Goal: Task Accomplishment & Management: Use online tool/utility

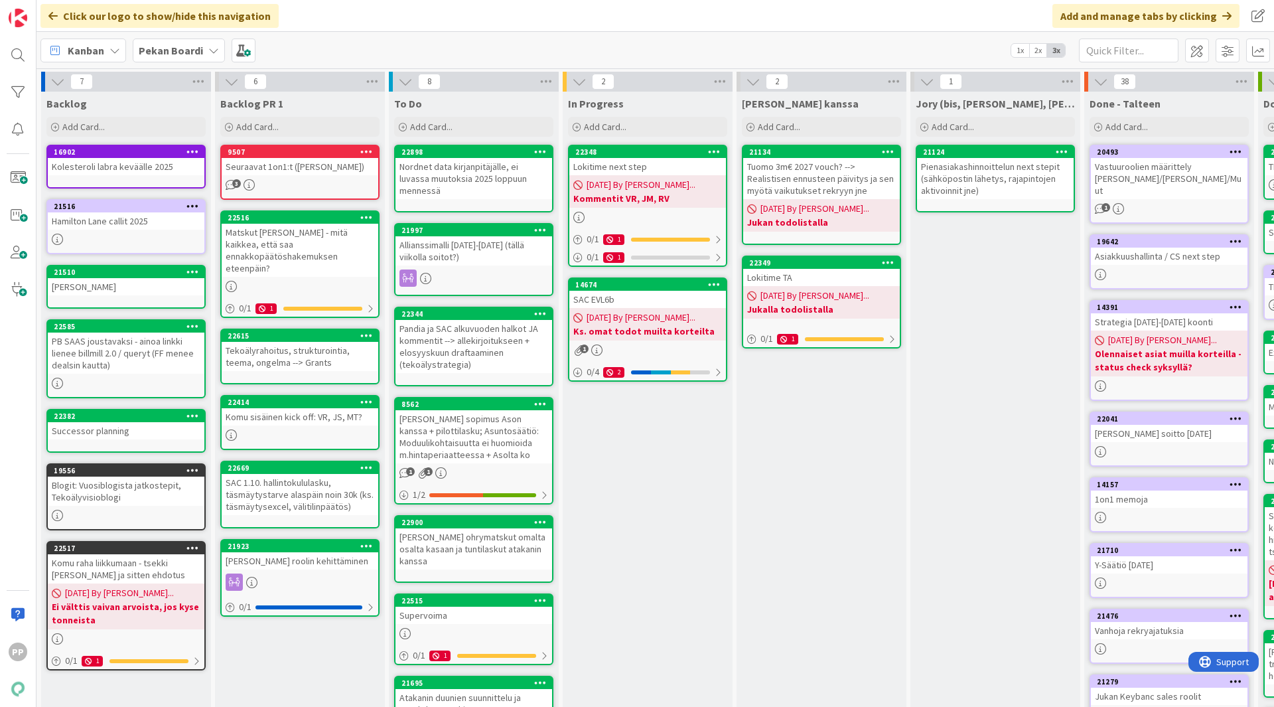
click at [990, 376] on div "Jory (bis, kenno, bohr) Add Card... 21124 Pienasiakashinnoittelun next stepit (…" at bounding box center [995, 497] width 170 height 811
click at [1010, 405] on div "Jory (bis, kenno, bohr) Add Card... 21124 Pienasiakashinnoittelun next stepit (…" at bounding box center [995, 497] width 170 height 811
click at [834, 478] on div "Jukan kanssa Add Card... 21134 Tuomo 3m€ 2027 vouch? --> Realistisen ennusteen …" at bounding box center [821, 497] width 170 height 811
click at [833, 490] on div "Jukan kanssa Add Card... 21134 Tuomo 3m€ 2027 vouch? --> Realistisen ennusteen …" at bounding box center [821, 497] width 170 height 811
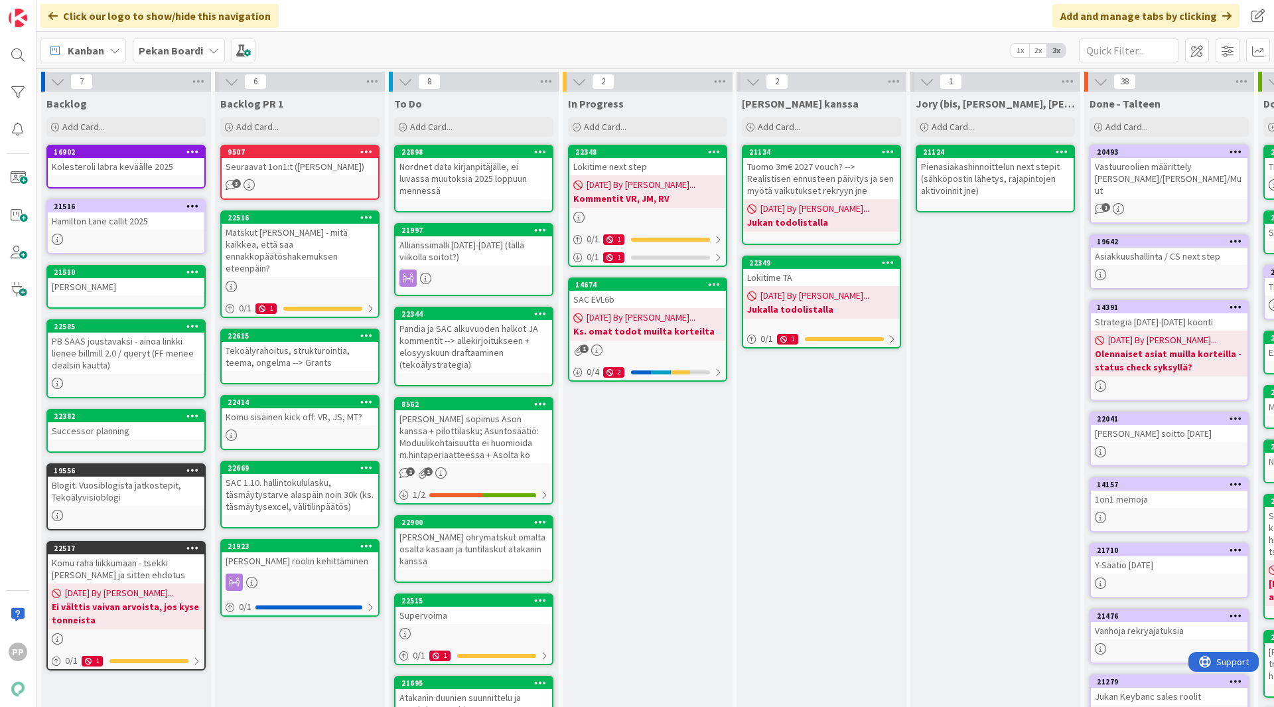
click at [829, 490] on div "Jukan kanssa Add Card... 21134 Tuomo 3m€ 2027 vouch? --> Realistisen ennusteen …" at bounding box center [821, 497] width 170 height 811
click at [817, 447] on div "Jukan kanssa Add Card... 21134 Tuomo 3m€ 2027 vouch? --> Realistisen ennusteen …" at bounding box center [821, 497] width 170 height 811
click at [818, 440] on div "Jukan kanssa Add Card... 21134 Tuomo 3m€ 2027 vouch? --> Realistisen ennusteen …" at bounding box center [821, 497] width 170 height 811
click at [821, 438] on div "Jukan kanssa Add Card... 21134 Tuomo 3m€ 2027 vouch? --> Realistisen ennusteen …" at bounding box center [821, 497] width 170 height 811
click at [845, 453] on div "Jukan kanssa Add Card... 21134 Tuomo 3m€ 2027 vouch? --> Realistisen ennusteen …" at bounding box center [821, 497] width 170 height 811
